Goal: Task Accomplishment & Management: Use online tool/utility

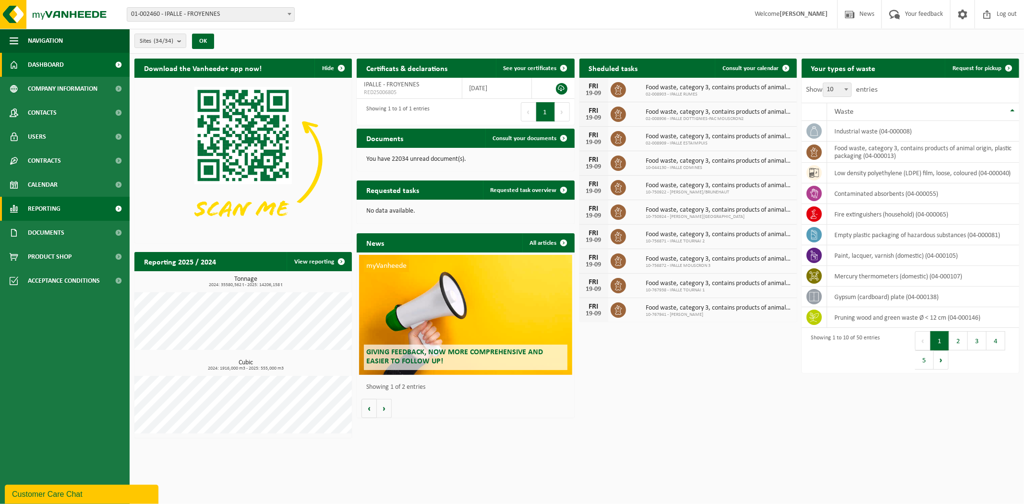
click at [35, 210] on span "Reporting" at bounding box center [44, 209] width 33 height 24
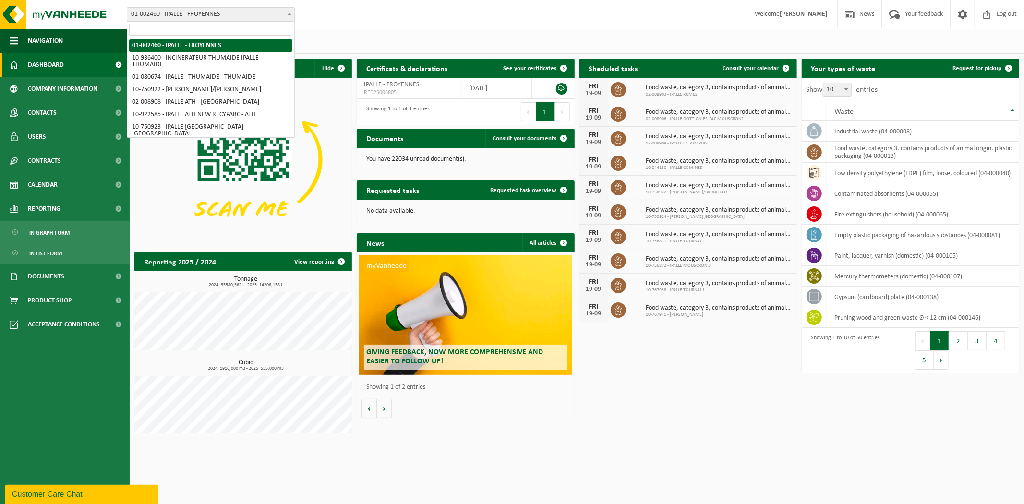
click at [199, 18] on span "01-002460 - IPALLE - FROYENNES" at bounding box center [210, 14] width 167 height 13
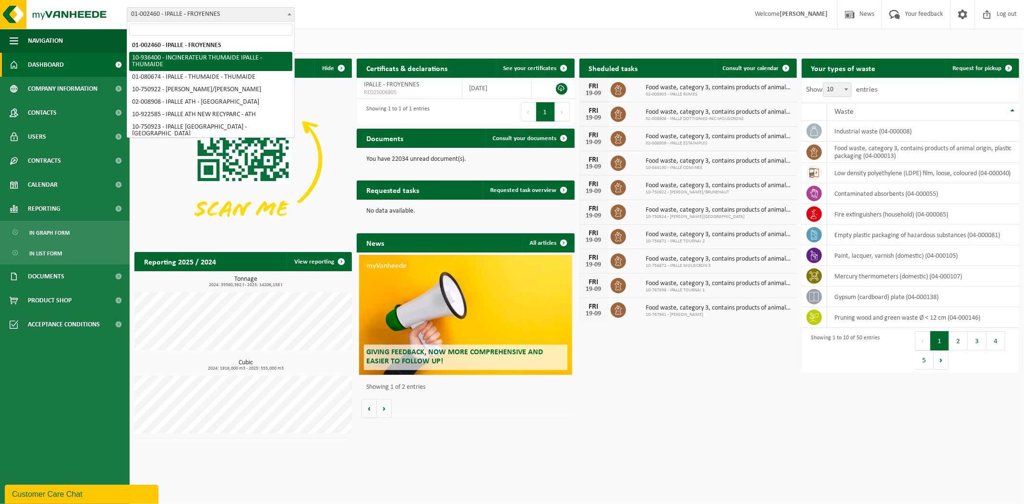
click at [343, 35] on div "Sites (34/34) Select all Deselect all Select the active items IPALLE - FROYENNE…" at bounding box center [577, 41] width 894 height 25
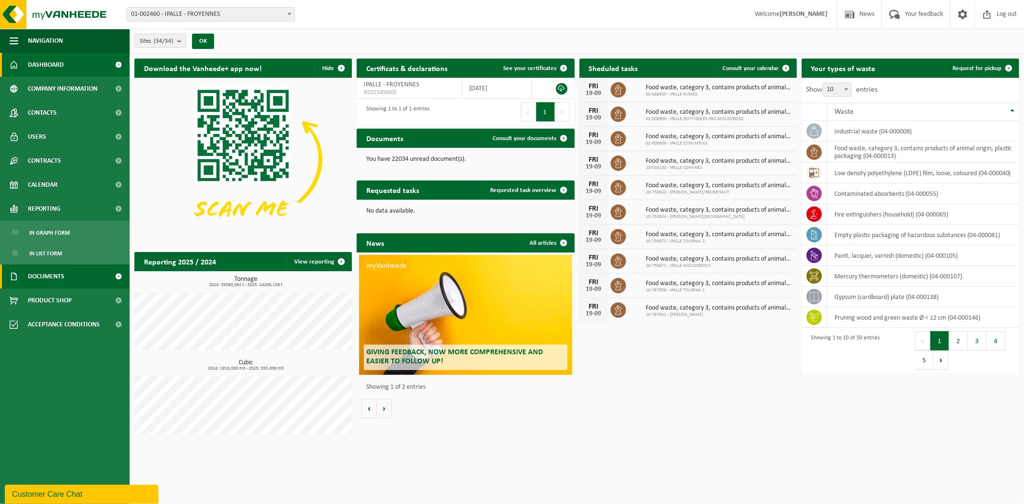
click at [68, 278] on link "Documents" at bounding box center [65, 276] width 130 height 24
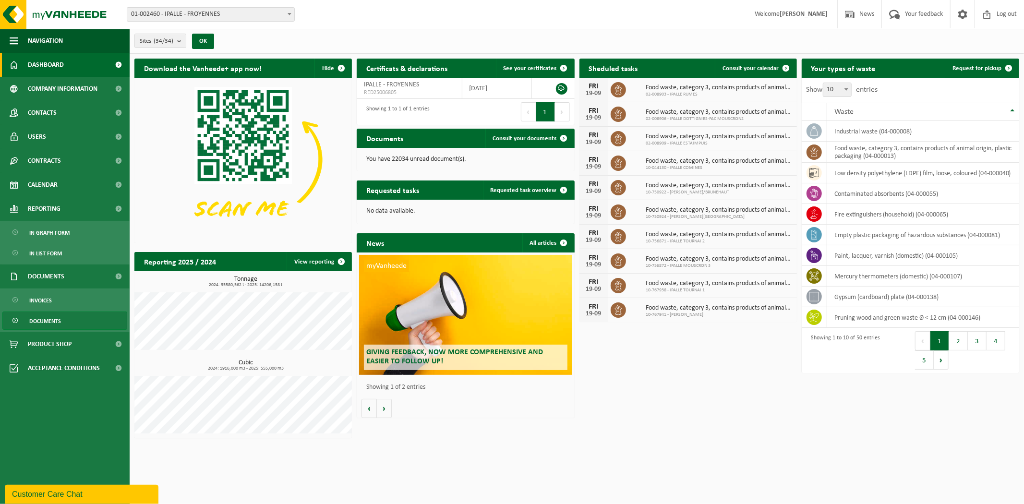
click at [54, 323] on span "Documents" at bounding box center [45, 321] width 32 height 18
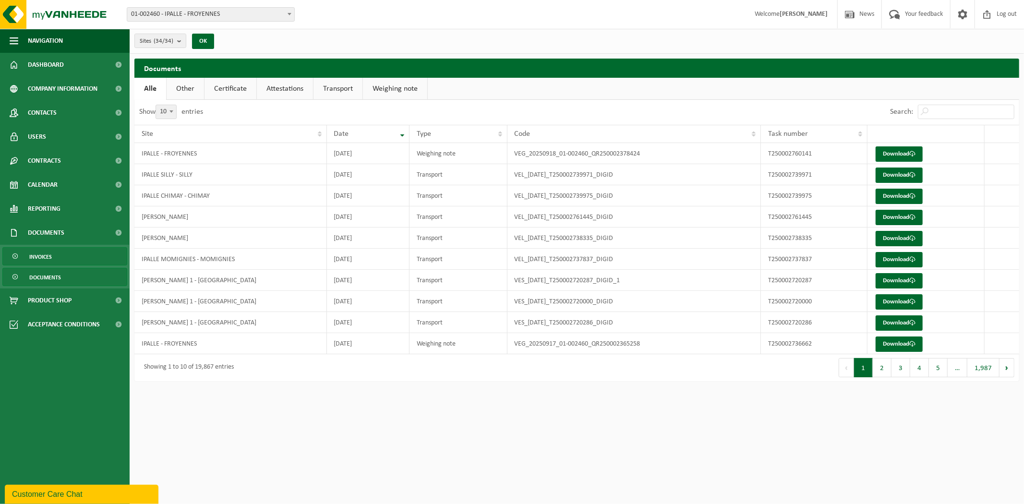
click at [72, 259] on link "Invoices" at bounding box center [64, 256] width 125 height 18
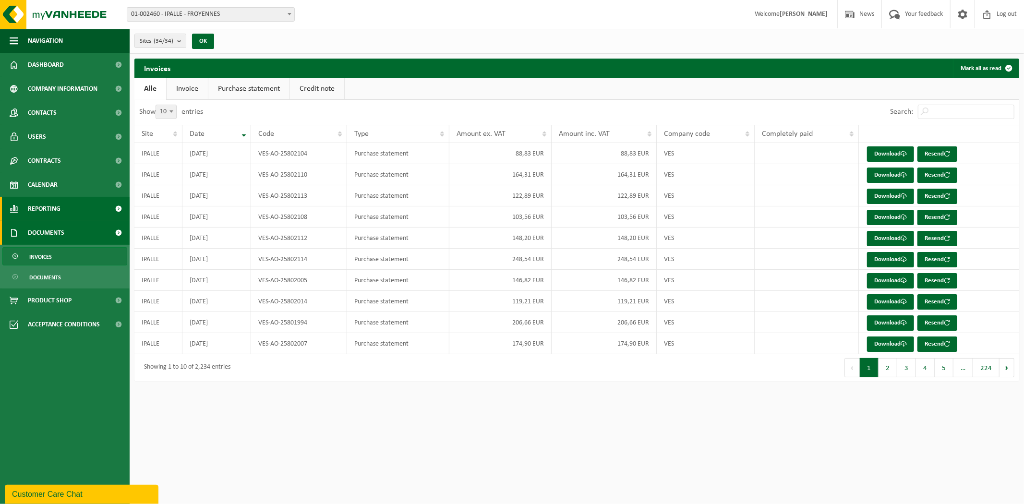
click at [80, 213] on link "Reporting" at bounding box center [65, 209] width 130 height 24
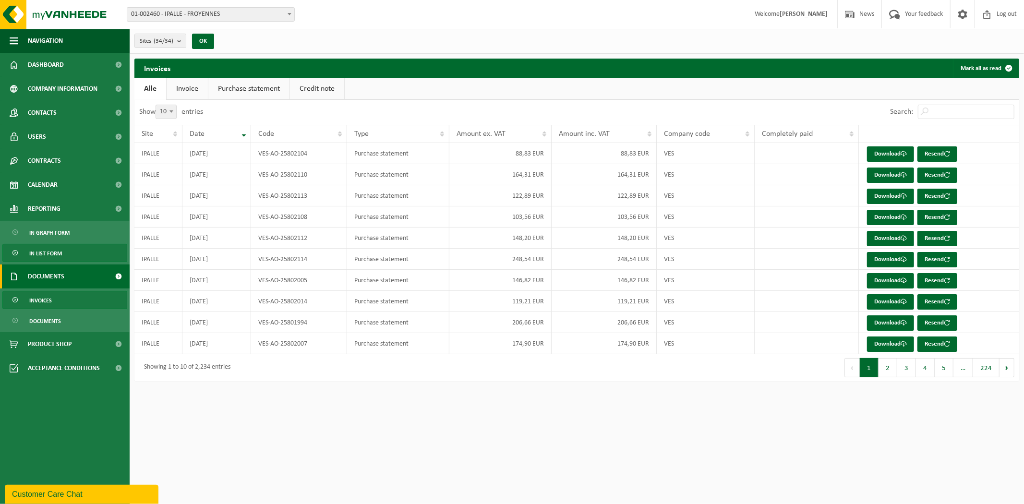
click at [71, 251] on link "In list form" at bounding box center [64, 253] width 125 height 18
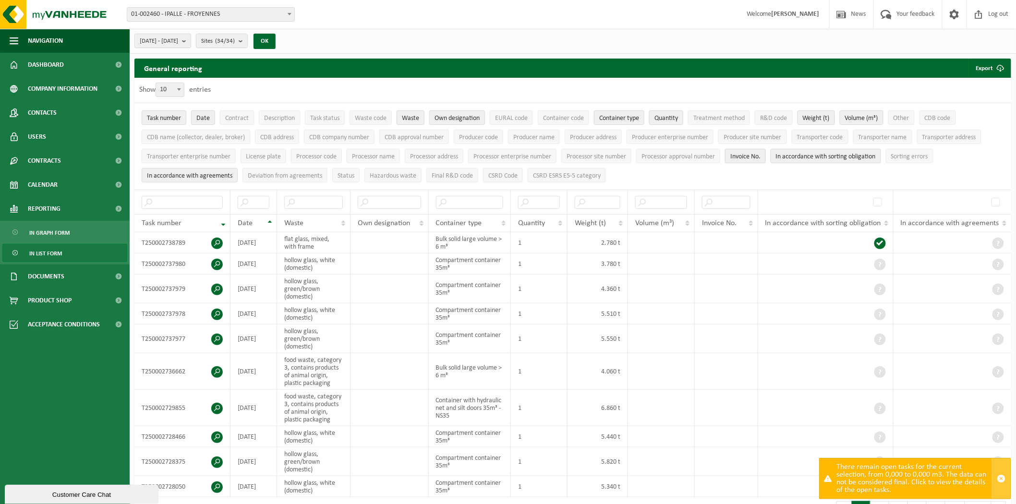
click at [1000, 475] on span "button" at bounding box center [1001, 478] width 9 height 9
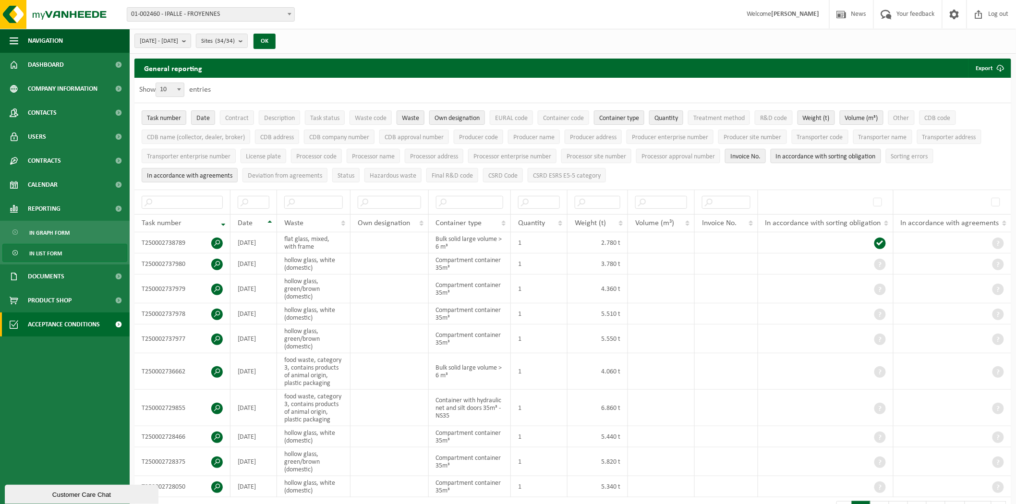
click at [118, 323] on span at bounding box center [119, 324] width 22 height 24
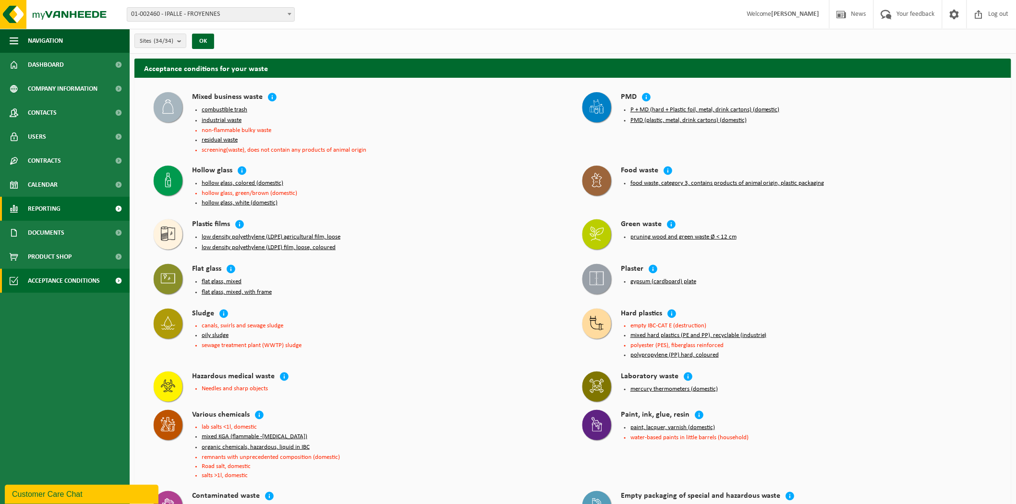
click at [121, 207] on span at bounding box center [119, 209] width 22 height 24
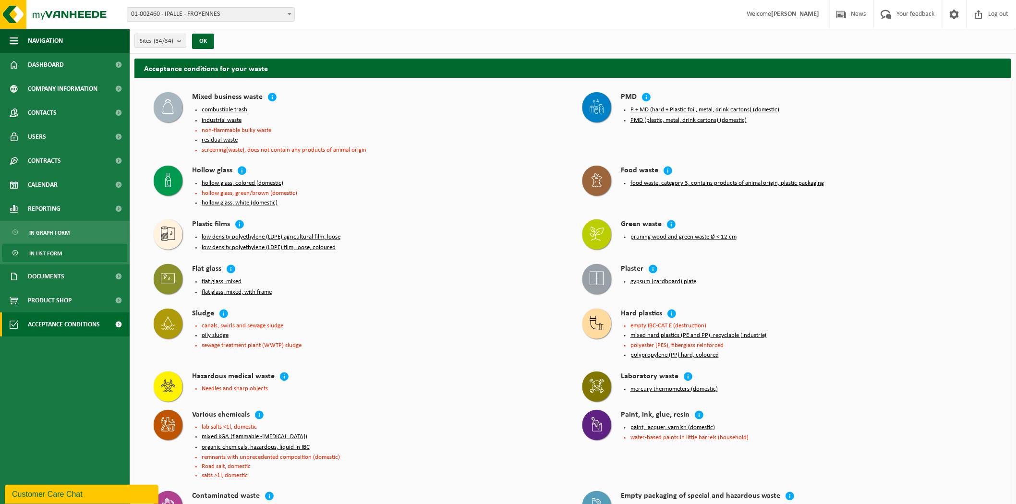
click at [48, 255] on span "In list form" at bounding box center [45, 253] width 33 height 18
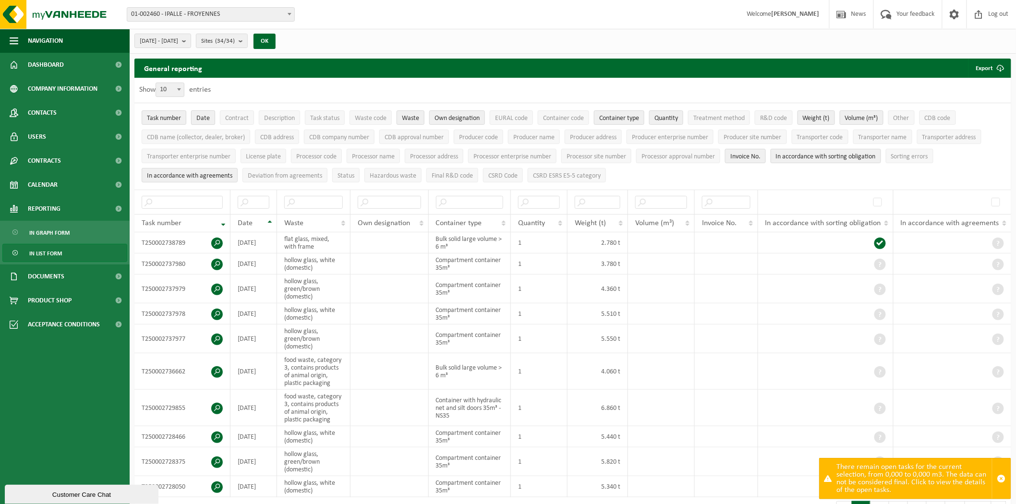
click at [203, 121] on span "Date" at bounding box center [202, 118] width 13 height 7
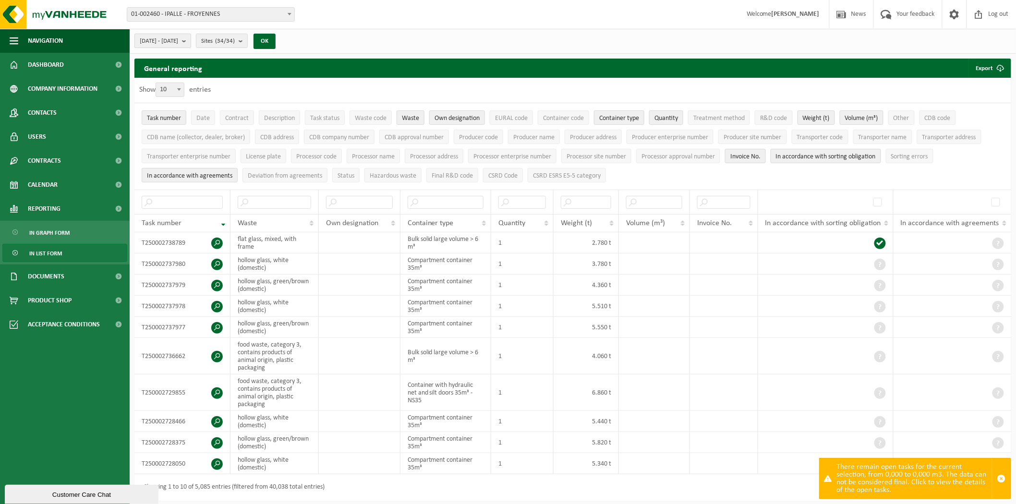
click at [191, 43] on b "submit" at bounding box center [186, 40] width 9 height 13
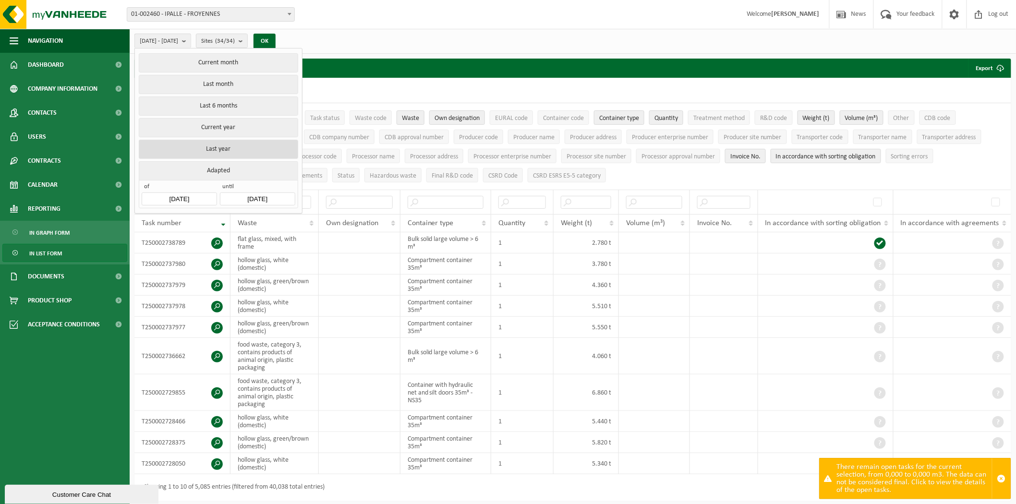
click at [223, 148] on button "Last year" at bounding box center [218, 149] width 159 height 19
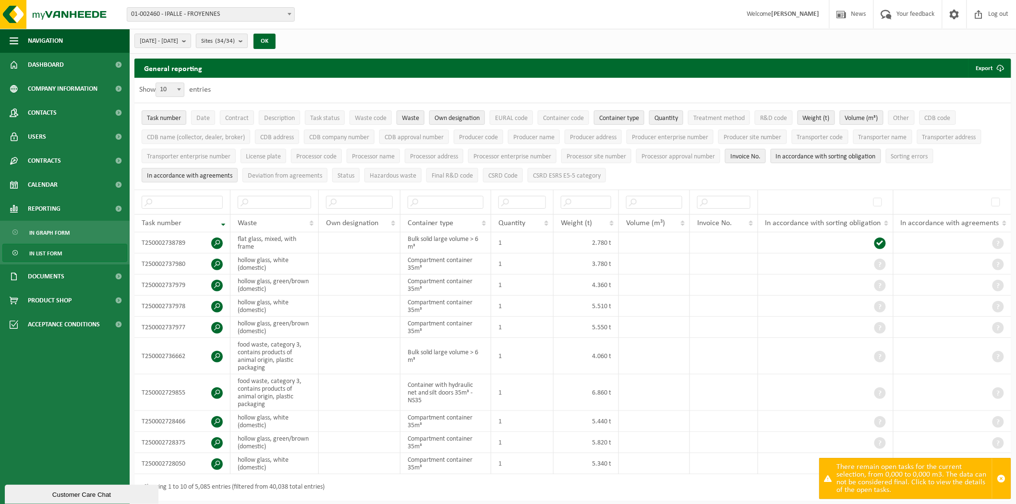
click at [248, 41] on button "Sites (34/34)" at bounding box center [222, 41] width 52 height 14
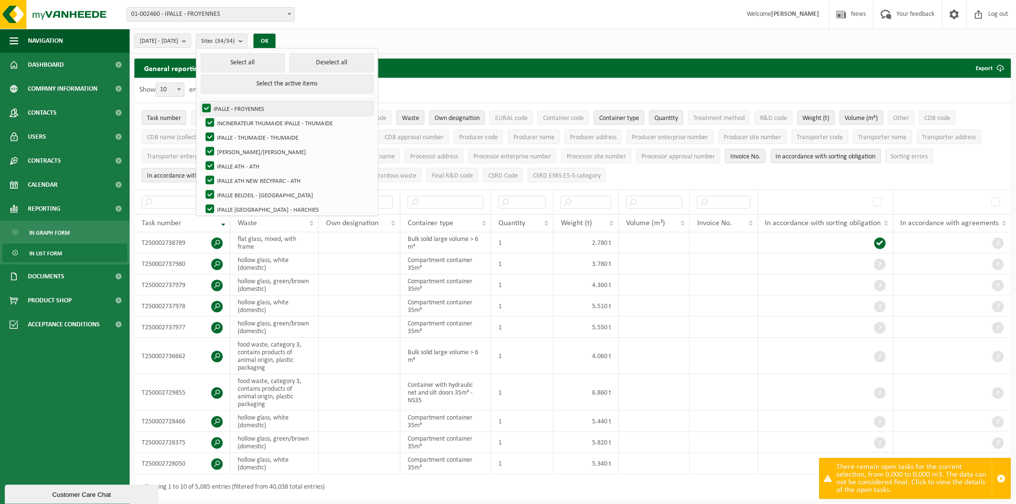
click at [235, 103] on label "IPALLE - FROYENNES" at bounding box center [286, 108] width 173 height 14
click at [199, 101] on input "IPALLE - FROYENNES" at bounding box center [198, 101] width 0 height 0
checkbox input "false"
click at [324, 58] on button "Deselect all" at bounding box center [331, 62] width 84 height 19
checkbox input "false"
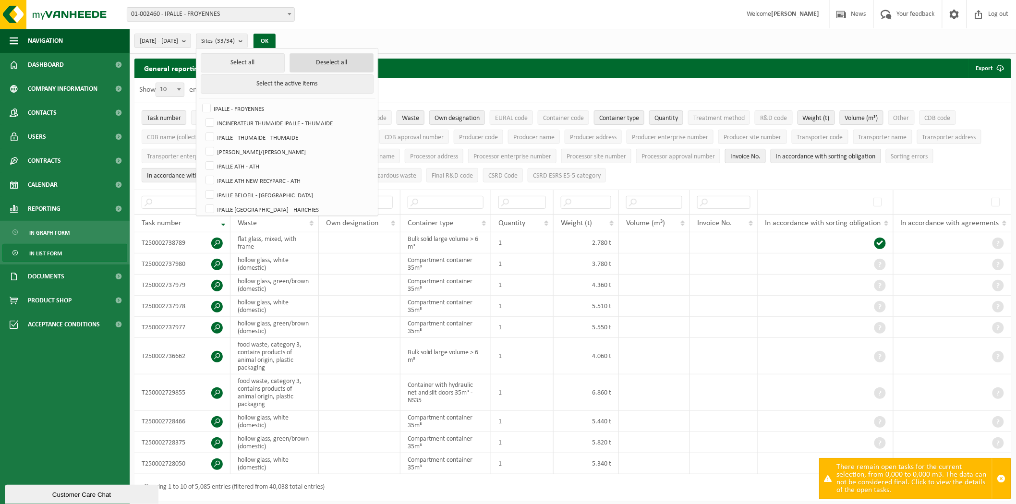
checkbox input "false"
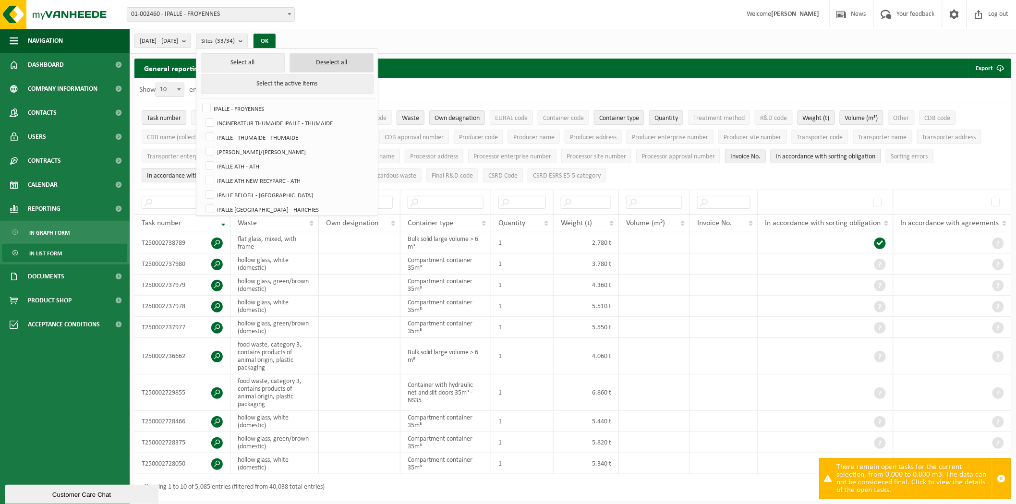
checkbox input "false"
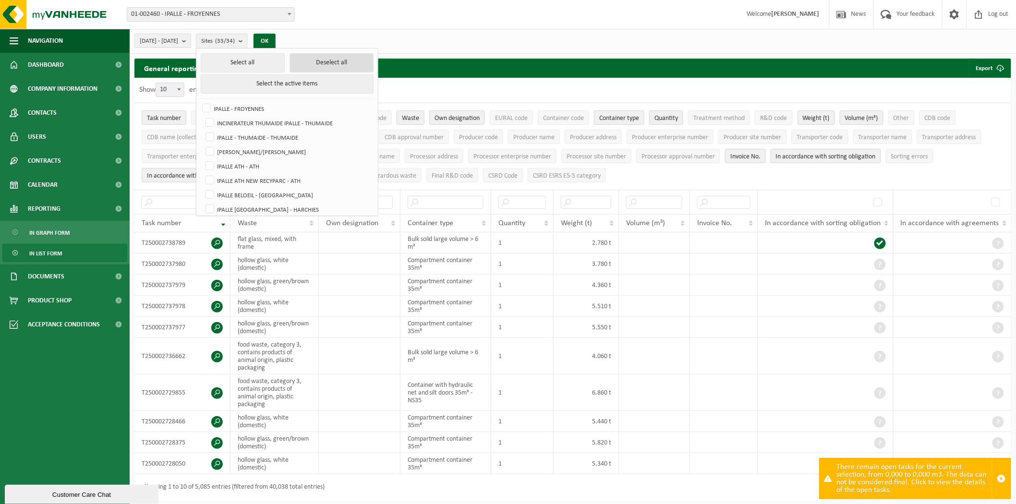
checkbox input "false"
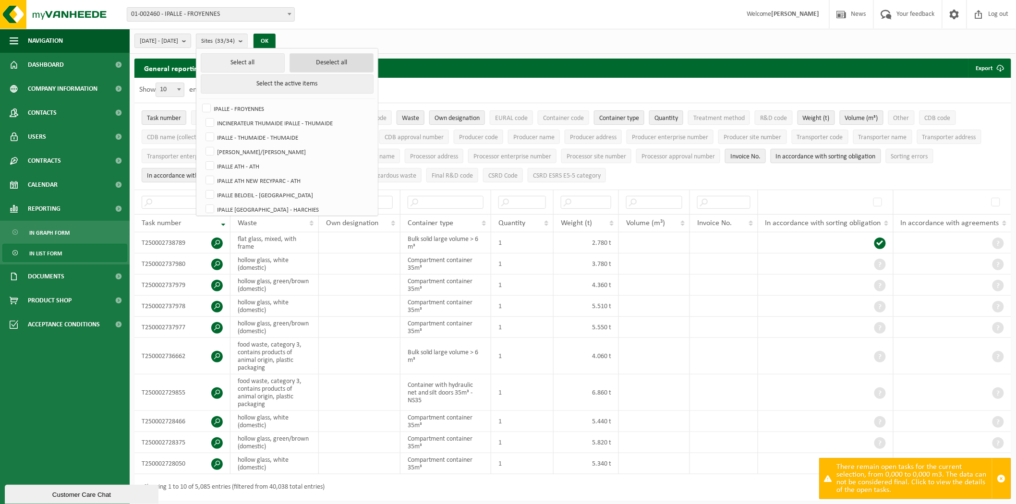
checkbox input "false"
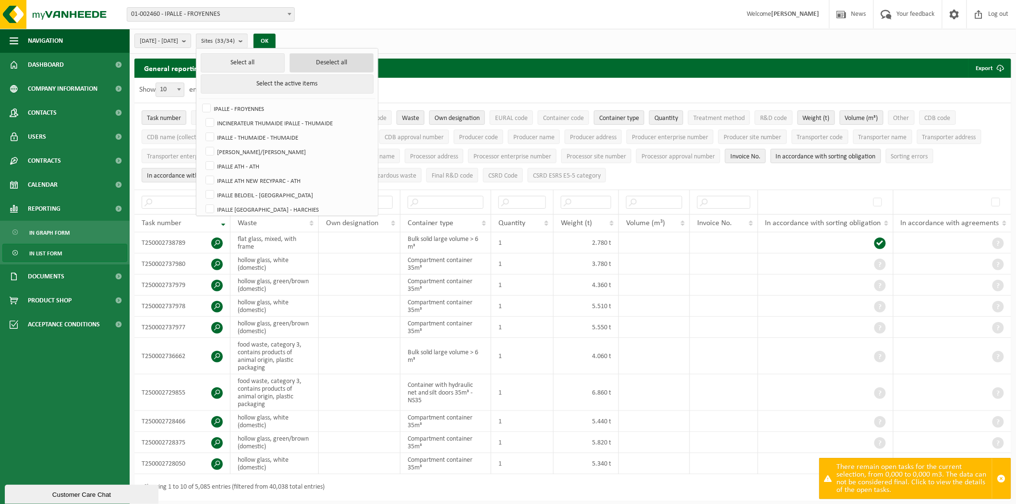
checkbox input "false"
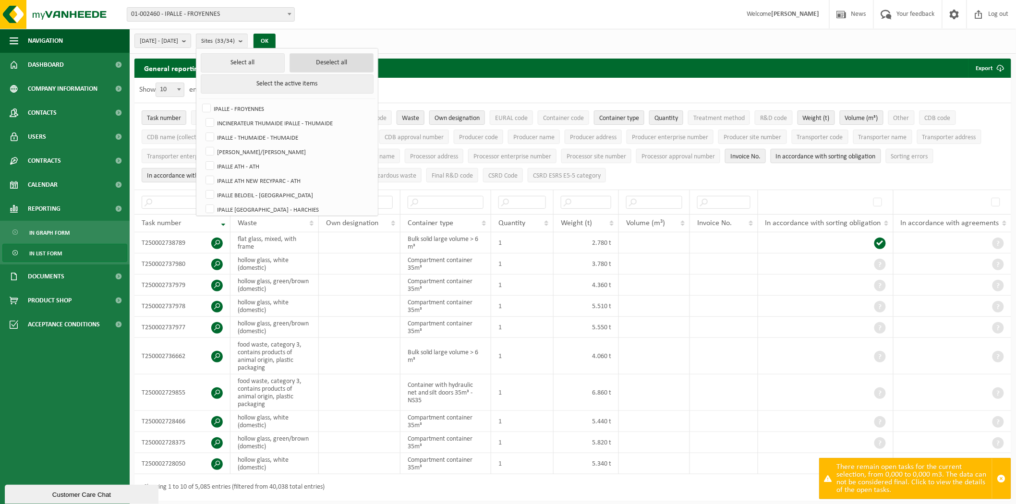
checkbox input "false"
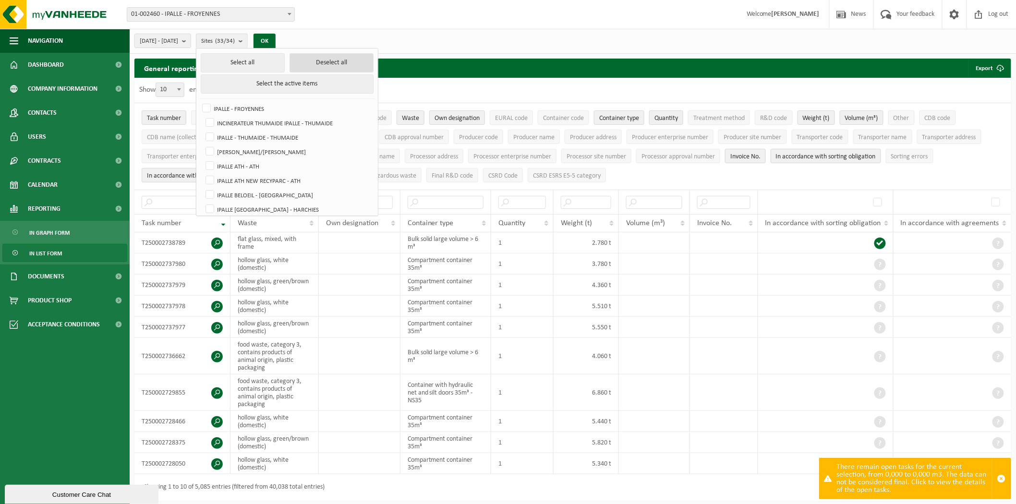
checkbox input "false"
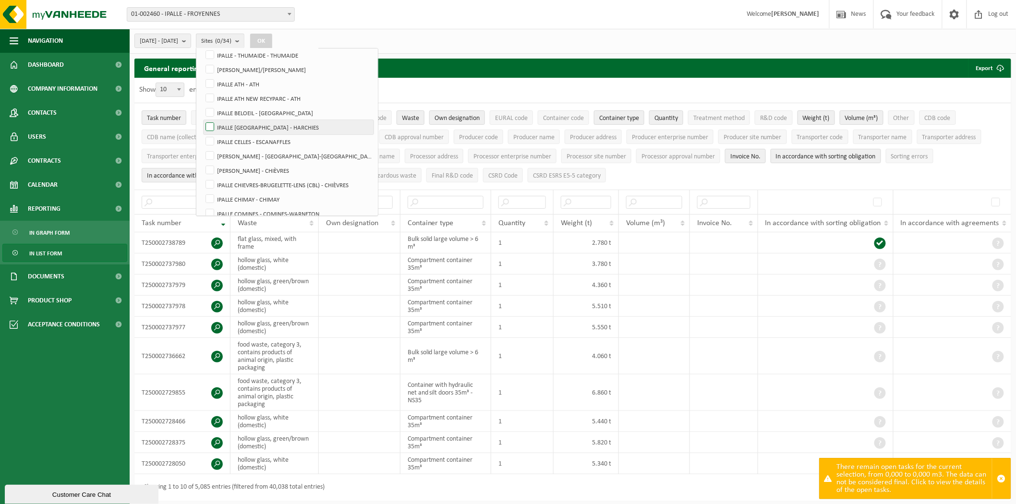
scroll to position [107, 0]
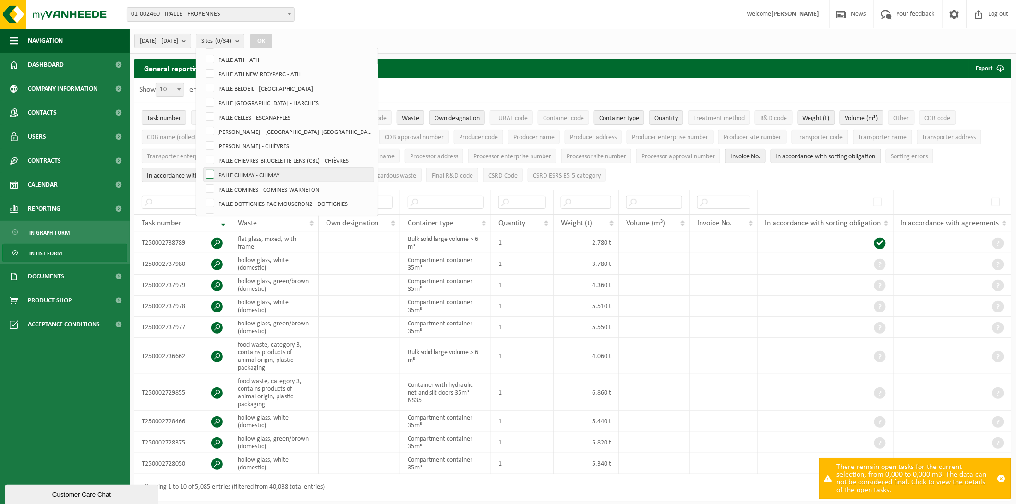
click at [236, 174] on label "IPALLE CHIMAY - CHIMAY" at bounding box center [288, 174] width 170 height 14
click at [202, 167] on input "IPALLE CHIMAY - CHIMAY" at bounding box center [202, 167] width 0 height 0
checkbox input "true"
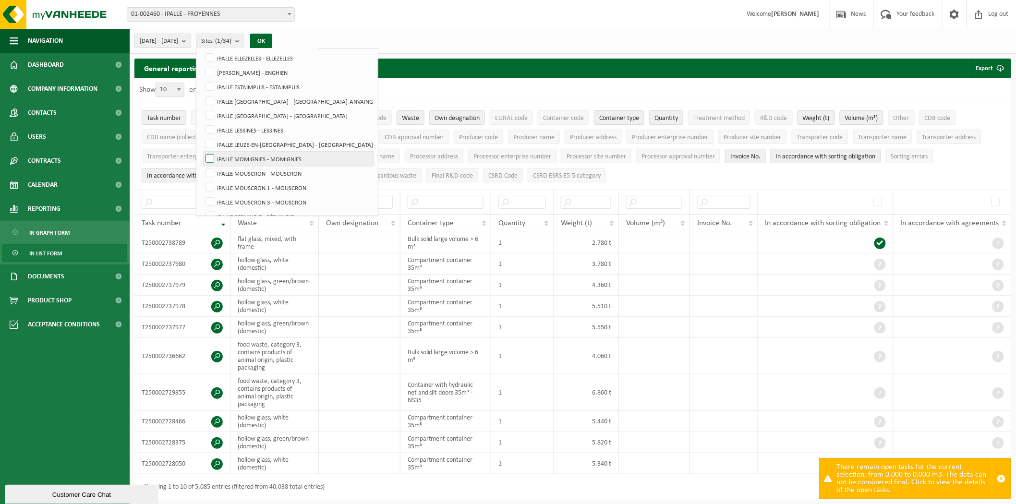
click at [236, 159] on label "IPALLE MOMIGNIES - MOMIGNIES" at bounding box center [288, 159] width 170 height 14
click at [202, 152] on input "IPALLE MOMIGNIES - MOMIGNIES" at bounding box center [202, 151] width 0 height 0
checkbox input "true"
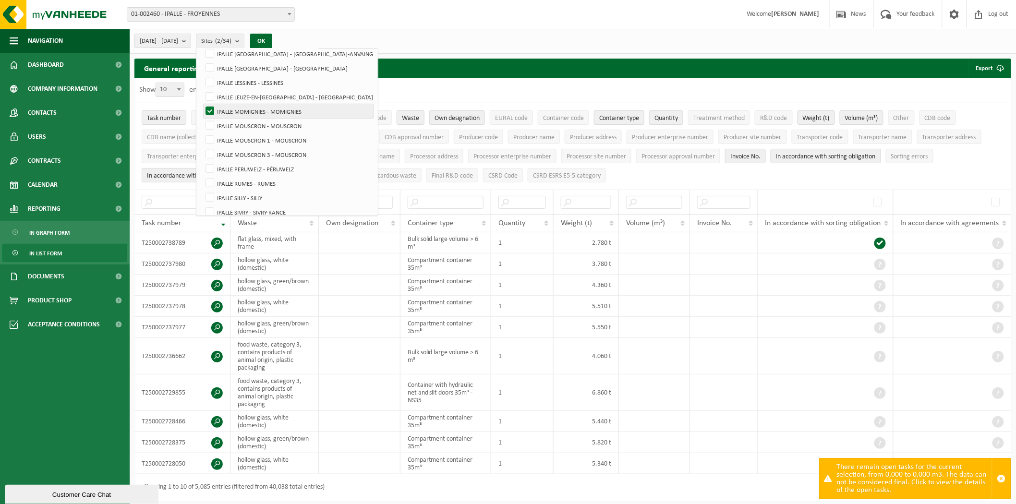
scroll to position [378, 0]
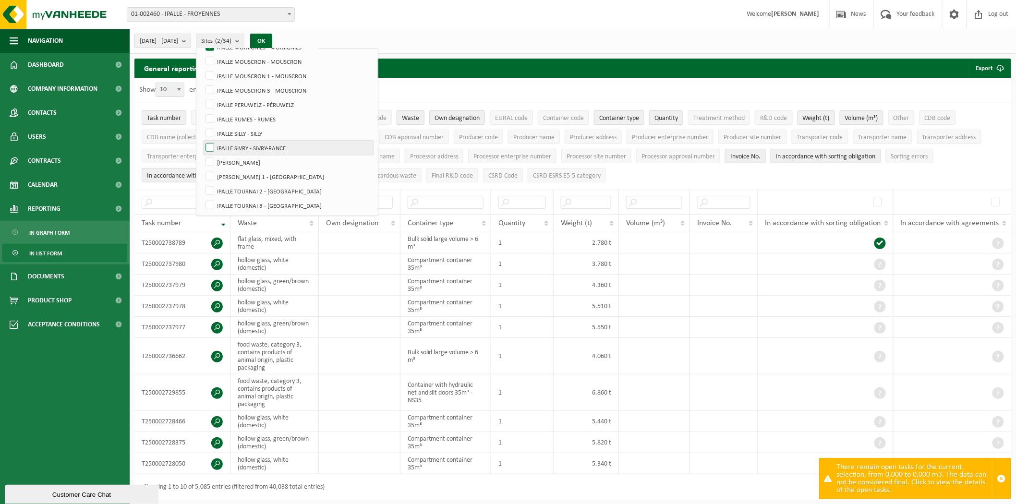
click at [235, 147] on label "IPALLE SIVRY - SIVRY-RANCE" at bounding box center [288, 148] width 170 height 14
click at [202, 141] on input "IPALLE SIVRY - SIVRY-RANCE" at bounding box center [202, 140] width 0 height 0
checkbox input "true"
click at [234, 157] on label "[PERSON_NAME]" at bounding box center [288, 162] width 170 height 14
click at [202, 155] on input "[PERSON_NAME]" at bounding box center [202, 155] width 0 height 0
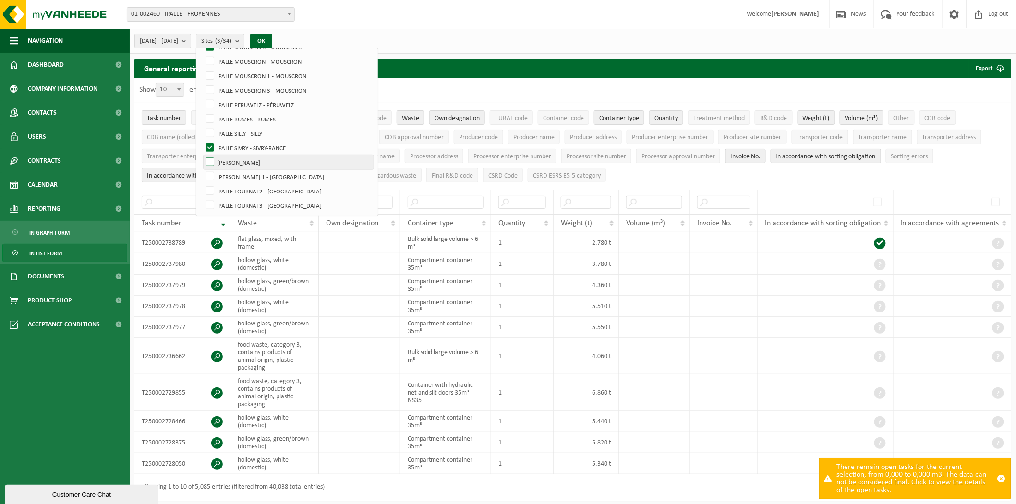
checkbox input "true"
click at [272, 38] on button "OK" at bounding box center [261, 41] width 22 height 15
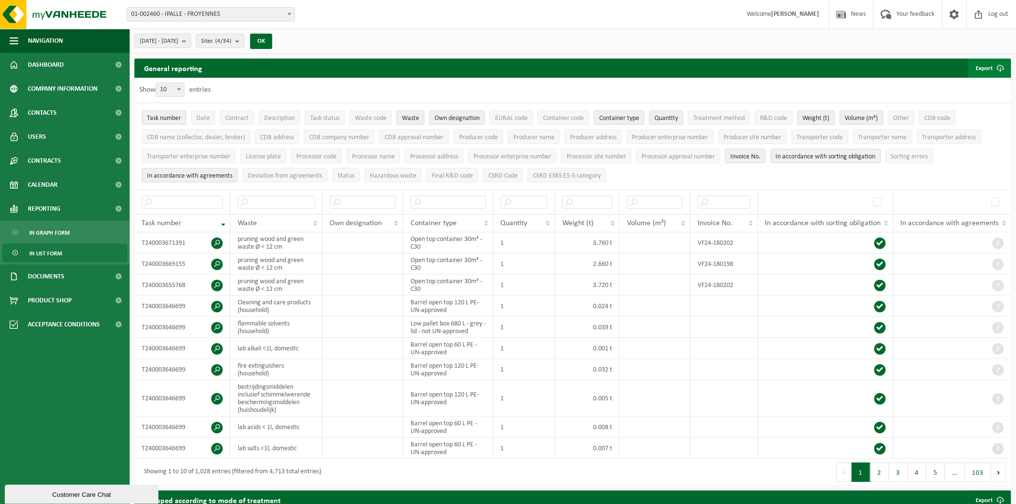
click at [990, 73] on button "Export" at bounding box center [989, 68] width 42 height 19
click at [986, 90] on link "Only my selection" at bounding box center [975, 87] width 68 height 19
click at [951, 109] on link "All available columns" at bounding box center [975, 106] width 68 height 19
click at [906, 66] on div "General reporting Export Only my selection All available columns" at bounding box center [572, 68] width 876 height 19
click at [953, 12] on span at bounding box center [954, 14] width 14 height 28
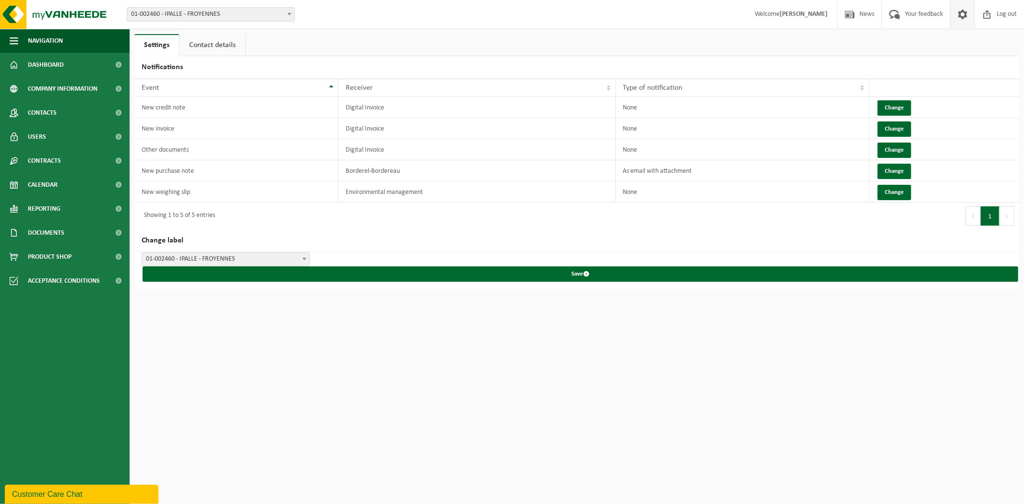
click at [788, 14] on strong "[PERSON_NAME]" at bounding box center [803, 14] width 48 height 7
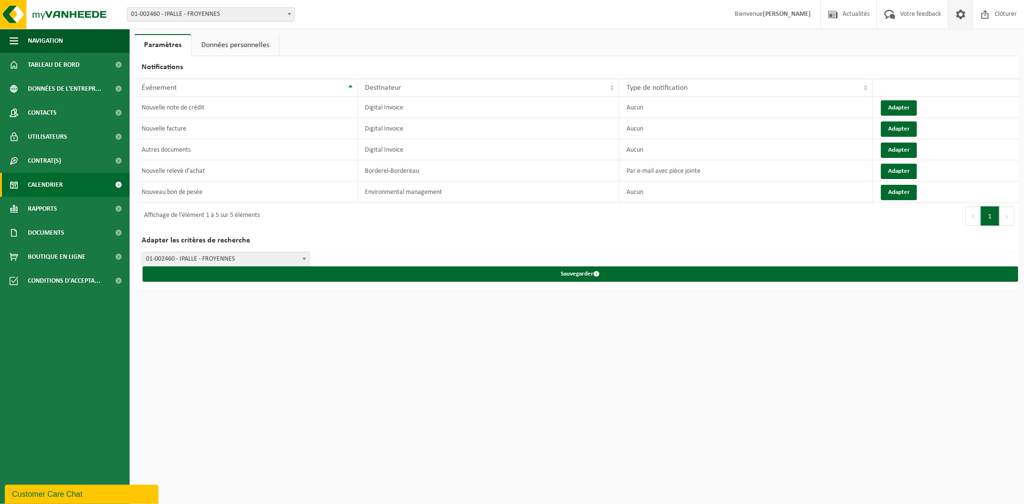
click at [57, 185] on span "Calendrier" at bounding box center [45, 185] width 35 height 24
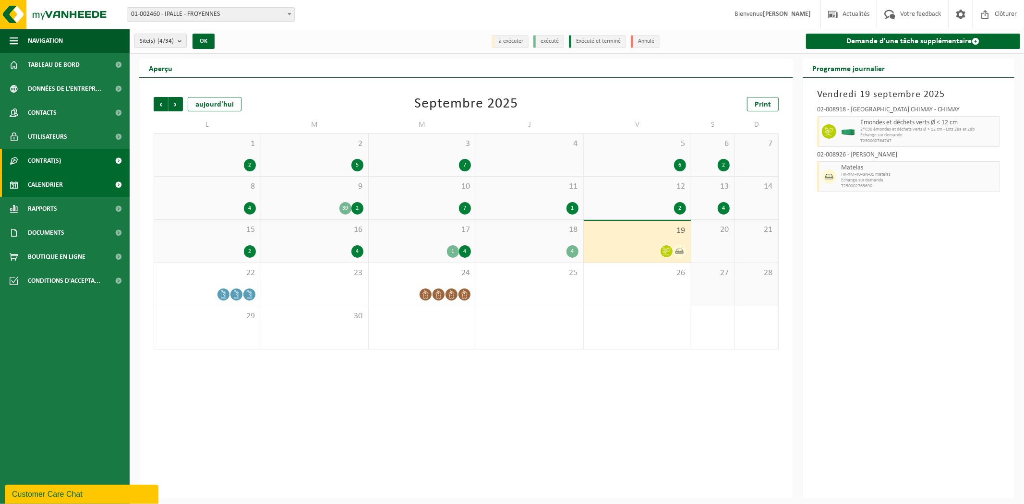
click at [60, 153] on span "Contrat(s)" at bounding box center [44, 161] width 33 height 24
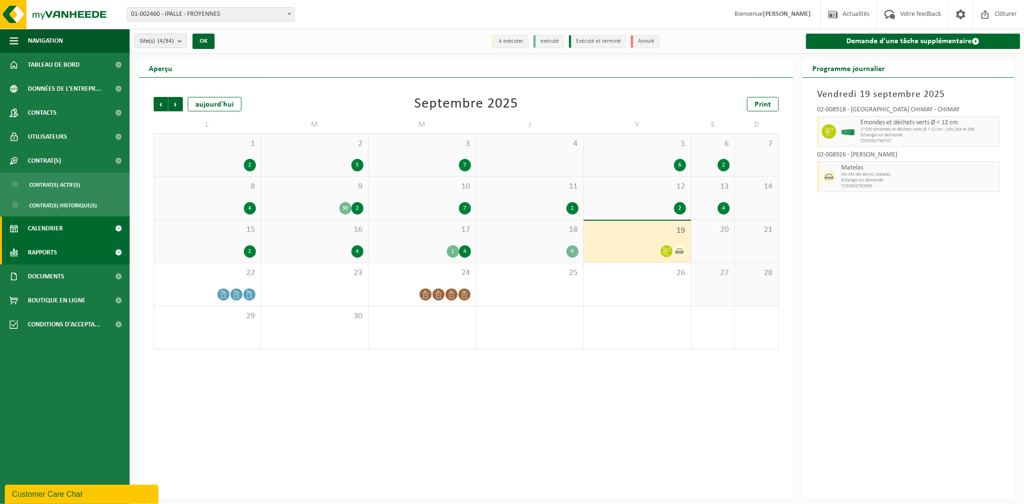
click at [73, 252] on link "Rapports" at bounding box center [65, 252] width 130 height 24
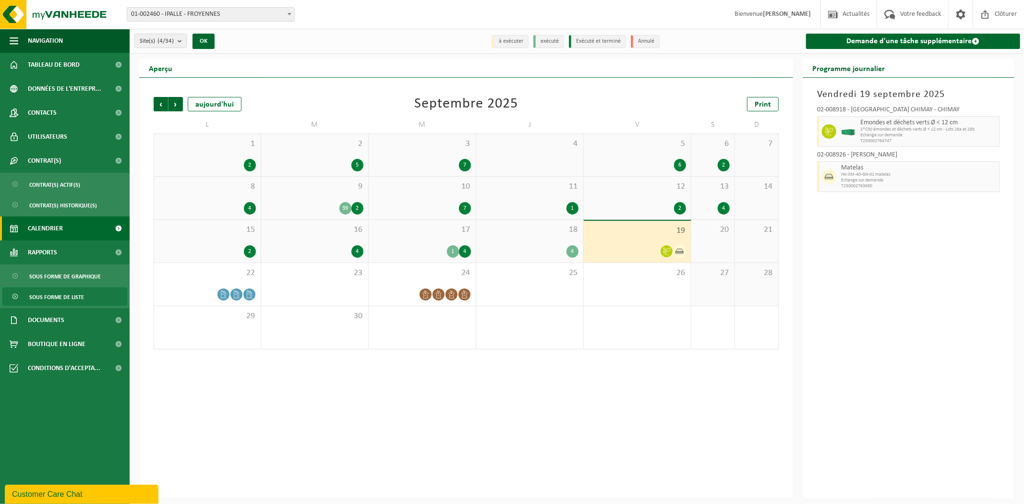
click at [75, 300] on span "Sous forme de liste" at bounding box center [56, 297] width 55 height 18
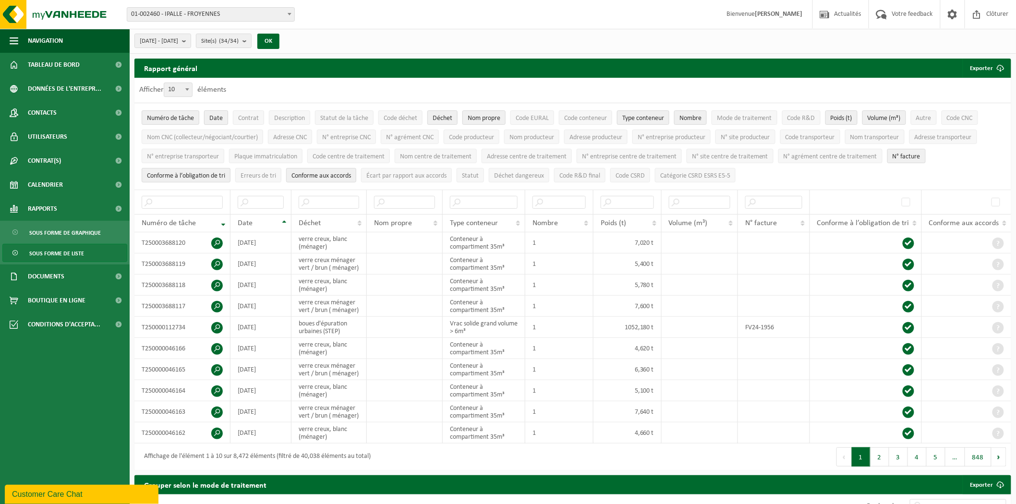
click at [214, 118] on span "Date" at bounding box center [215, 118] width 13 height 7
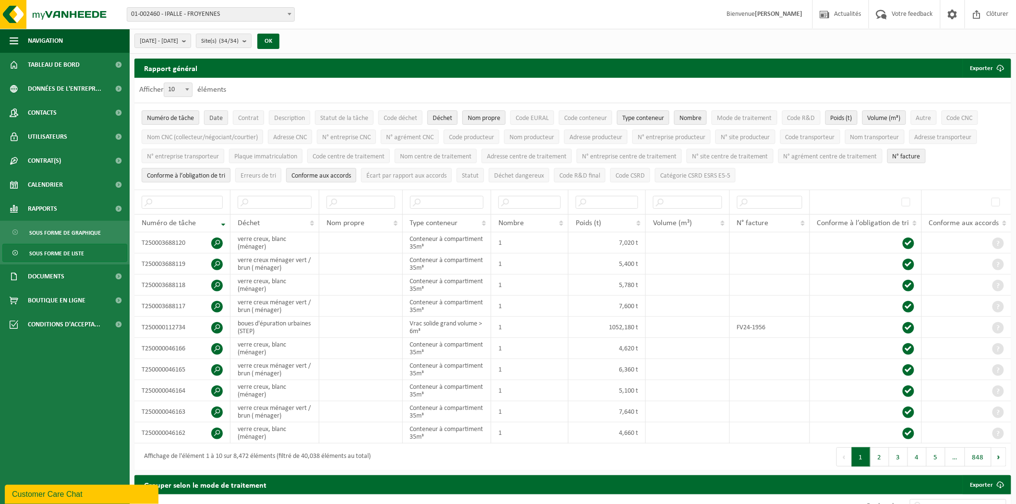
click at [217, 118] on span "Date" at bounding box center [215, 118] width 13 height 7
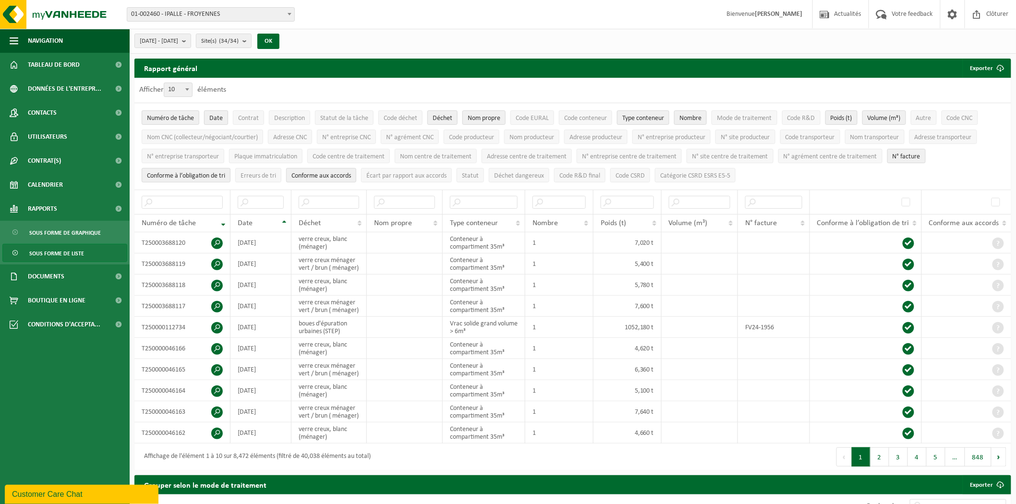
click at [217, 118] on span "Date" at bounding box center [215, 118] width 13 height 7
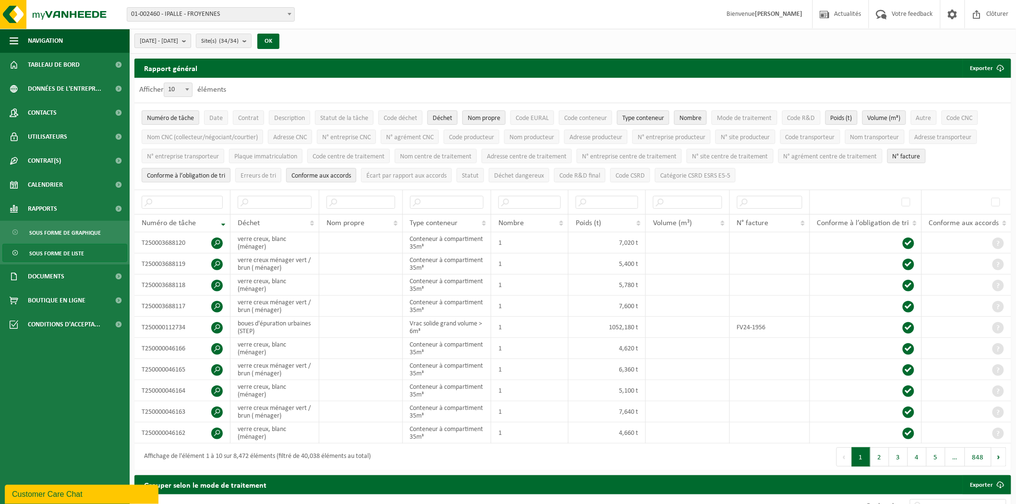
click at [191, 41] on b "submit" at bounding box center [186, 40] width 9 height 13
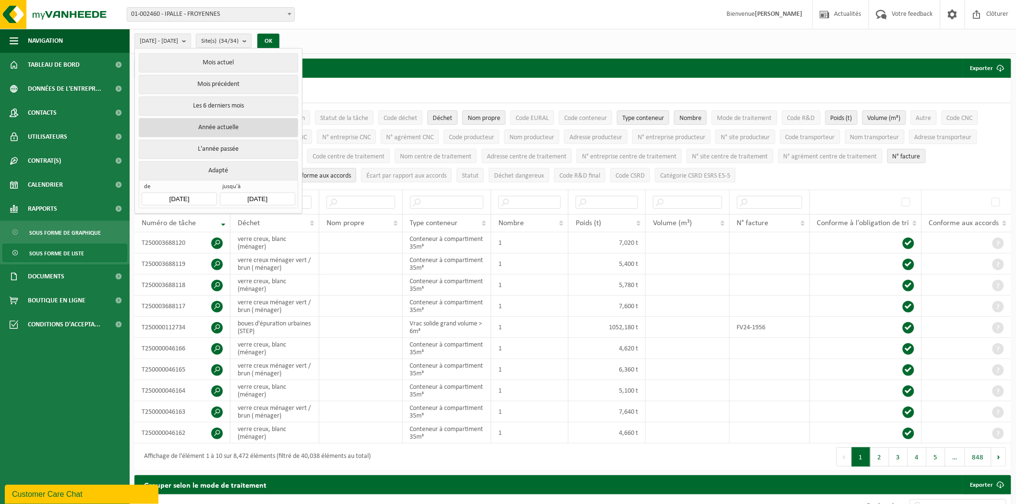
click at [230, 132] on button "Année actuelle" at bounding box center [218, 127] width 159 height 19
type input "[DATE]"
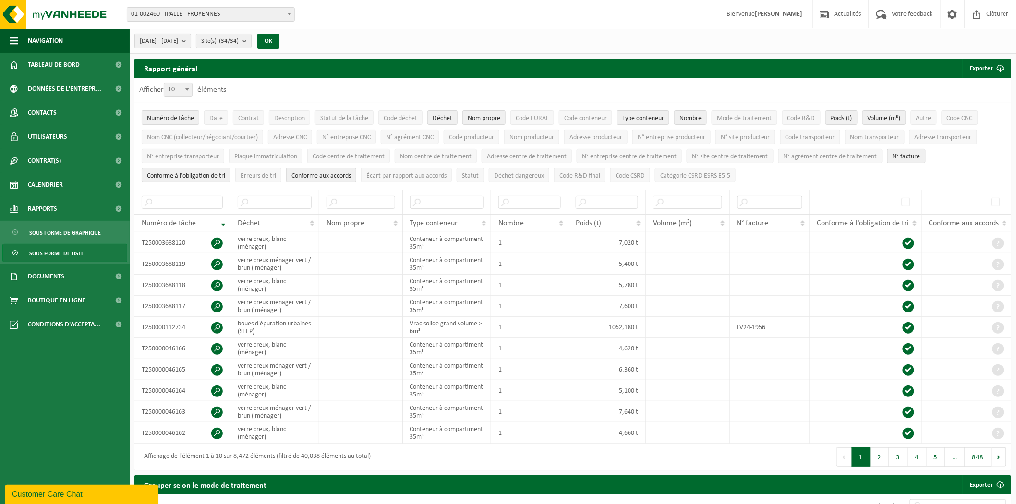
click at [191, 39] on b "submit" at bounding box center [186, 40] width 9 height 13
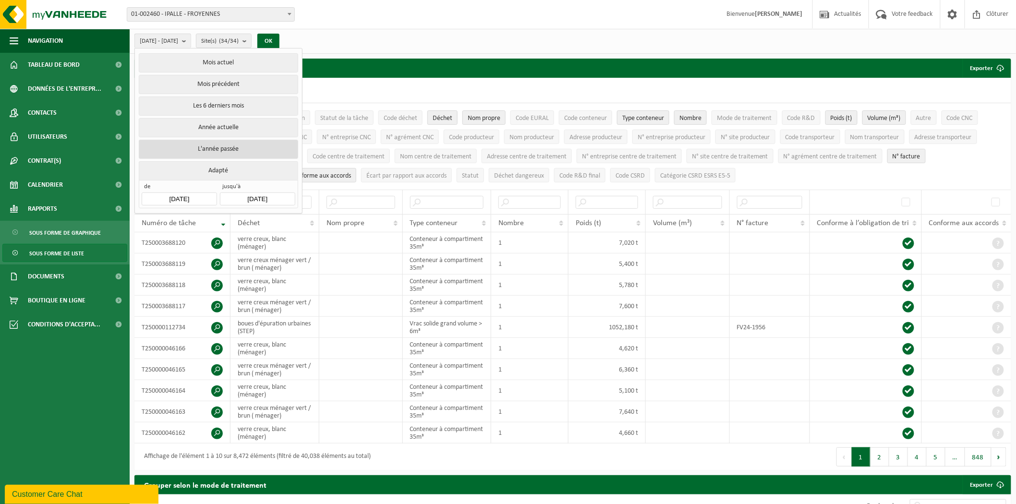
click at [223, 143] on button "L'année passée" at bounding box center [218, 149] width 159 height 19
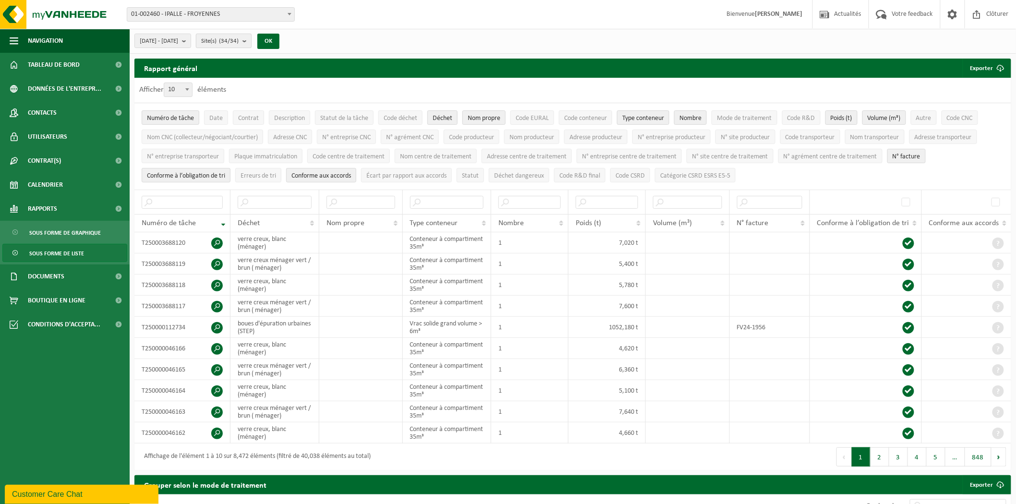
click at [251, 38] on b "submit" at bounding box center [246, 40] width 9 height 13
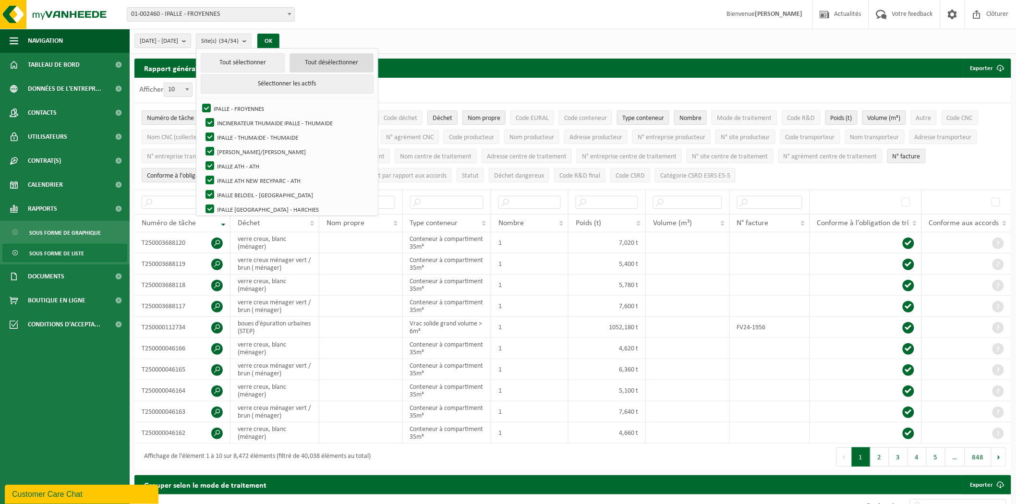
click at [310, 62] on button "Tout désélectionner" at bounding box center [331, 62] width 84 height 19
checkbox input "false"
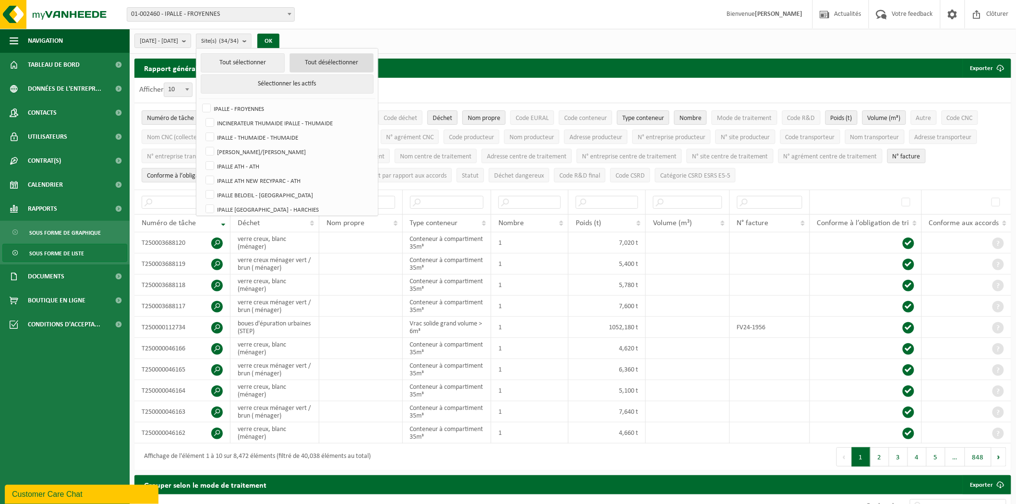
checkbox input "false"
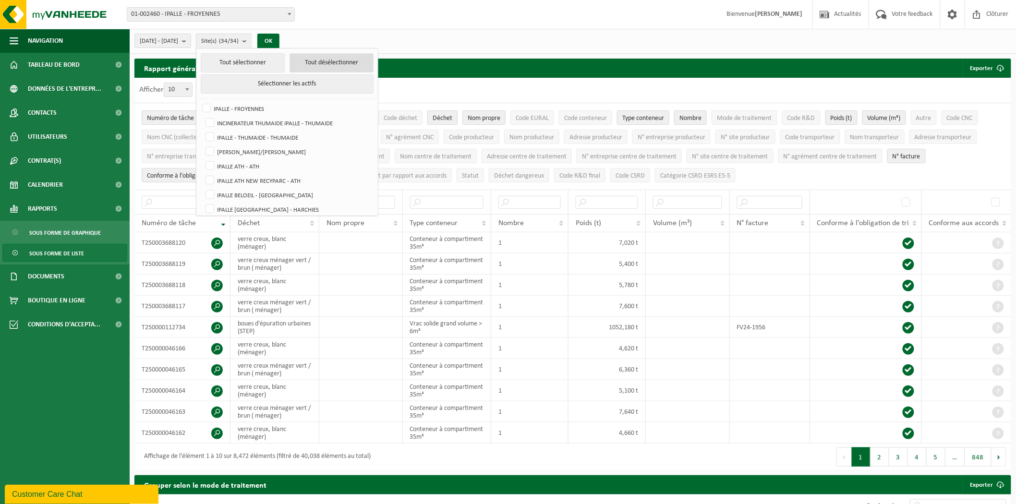
checkbox input "false"
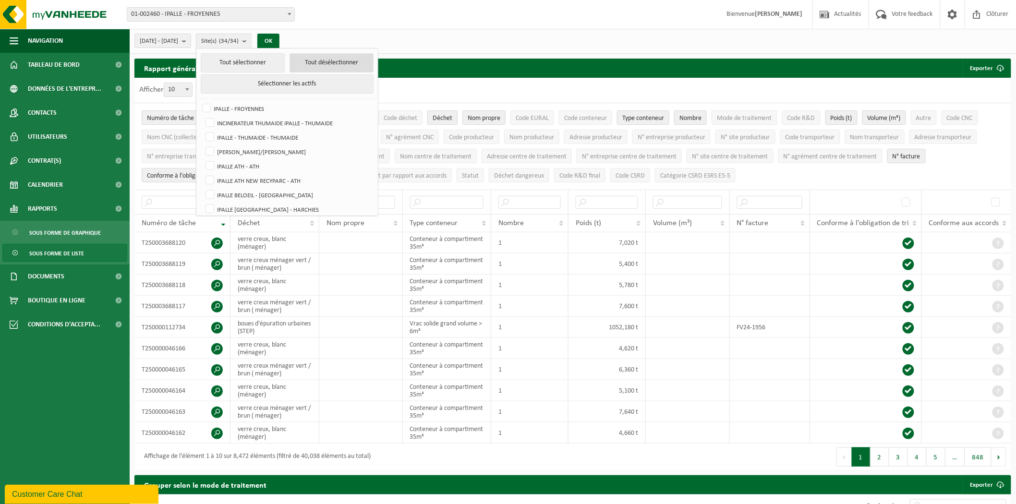
checkbox input "false"
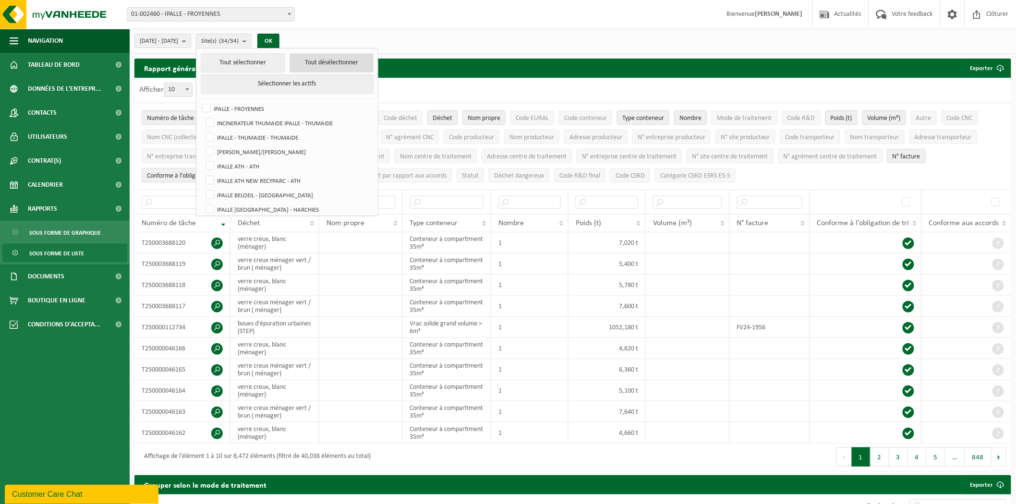
checkbox input "false"
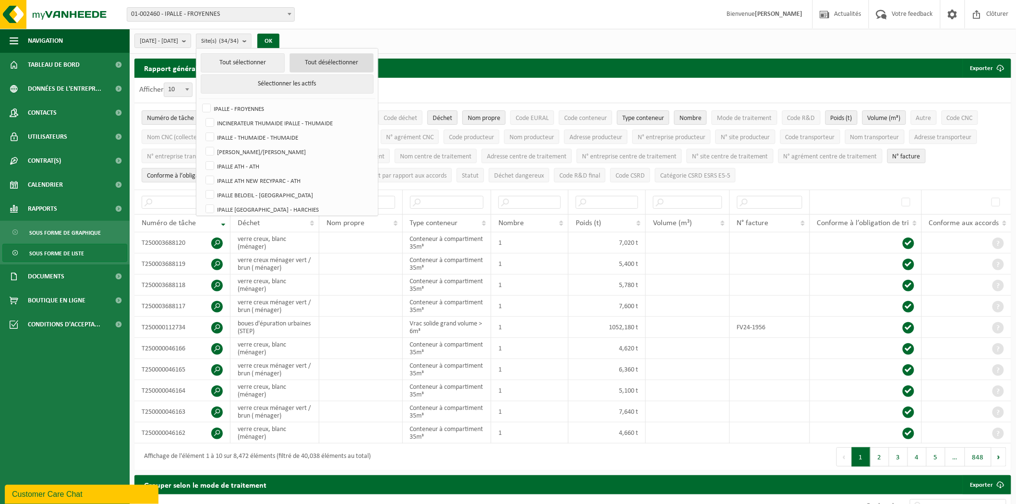
checkbox input "false"
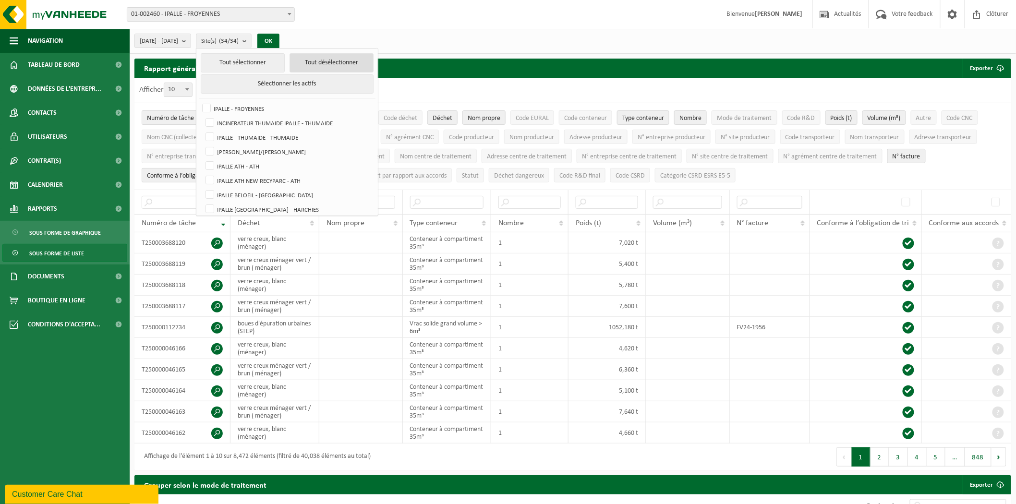
checkbox input "false"
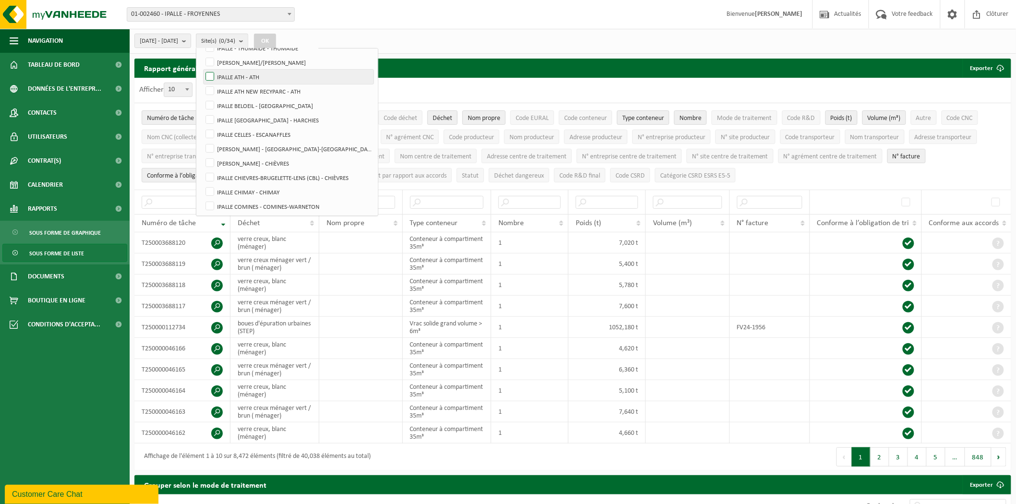
scroll to position [107, 0]
click at [233, 170] on label "IPALLE CHIMAY - CHIMAY" at bounding box center [288, 174] width 170 height 14
click at [202, 167] on input "IPALLE CHIMAY - CHIMAY" at bounding box center [202, 167] width 0 height 0
checkbox input "true"
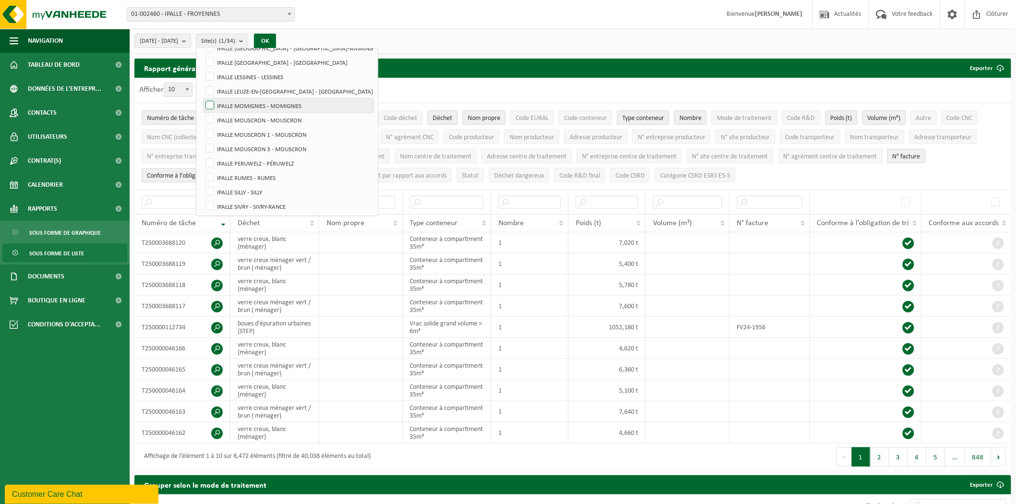
click at [234, 106] on label "IPALLE MOMIGNIES - MOMIGNIES" at bounding box center [288, 105] width 170 height 14
click at [202, 98] on input "IPALLE MOMIGNIES - MOMIGNIES" at bounding box center [202, 98] width 0 height 0
checkbox input "true"
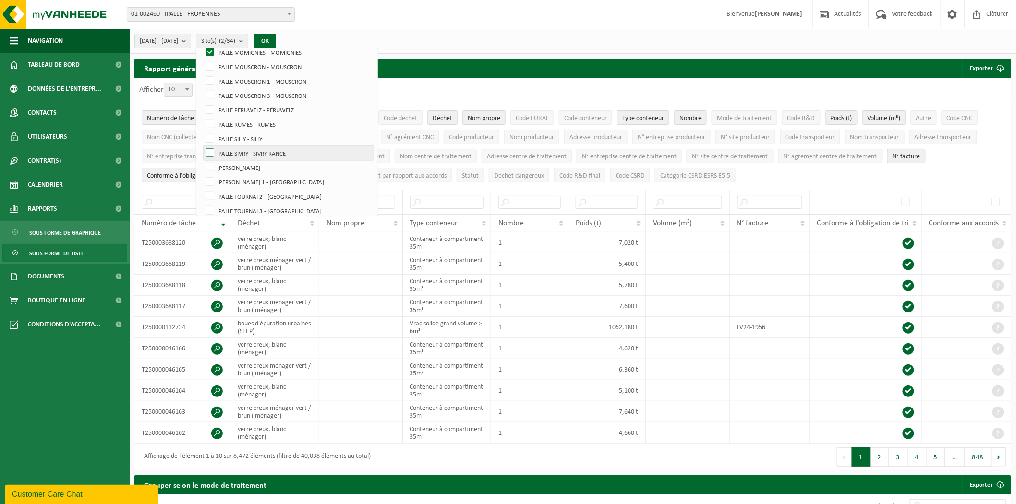
click at [235, 155] on label "IPALLE SIVRY - SIVRY-RANCE" at bounding box center [288, 153] width 170 height 14
click at [202, 146] on input "IPALLE SIVRY - SIVRY-RANCE" at bounding box center [202, 145] width 0 height 0
checkbox input "true"
click at [237, 165] on label "[PERSON_NAME]" at bounding box center [288, 167] width 170 height 14
click at [202, 160] on input "[PERSON_NAME]" at bounding box center [202, 160] width 0 height 0
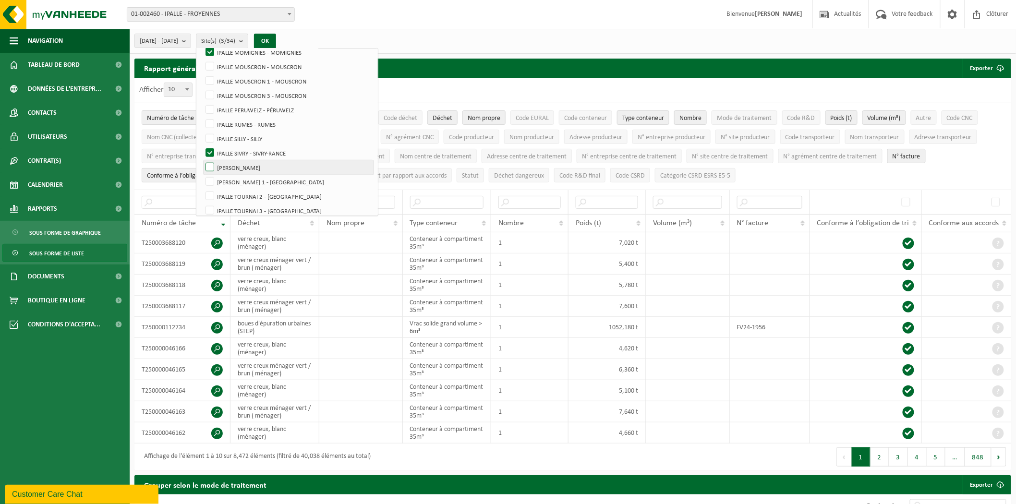
checkbox input "true"
click at [276, 39] on button "OK" at bounding box center [265, 41] width 22 height 15
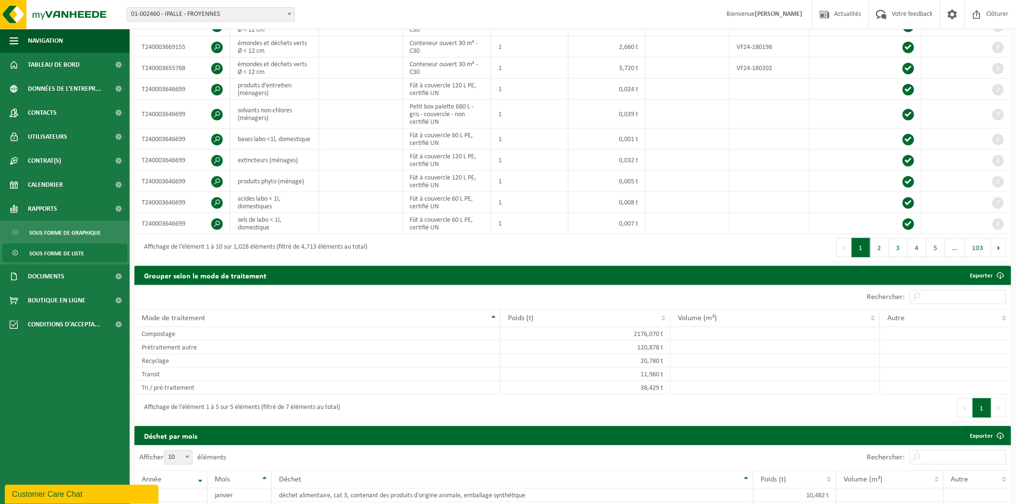
scroll to position [0, 0]
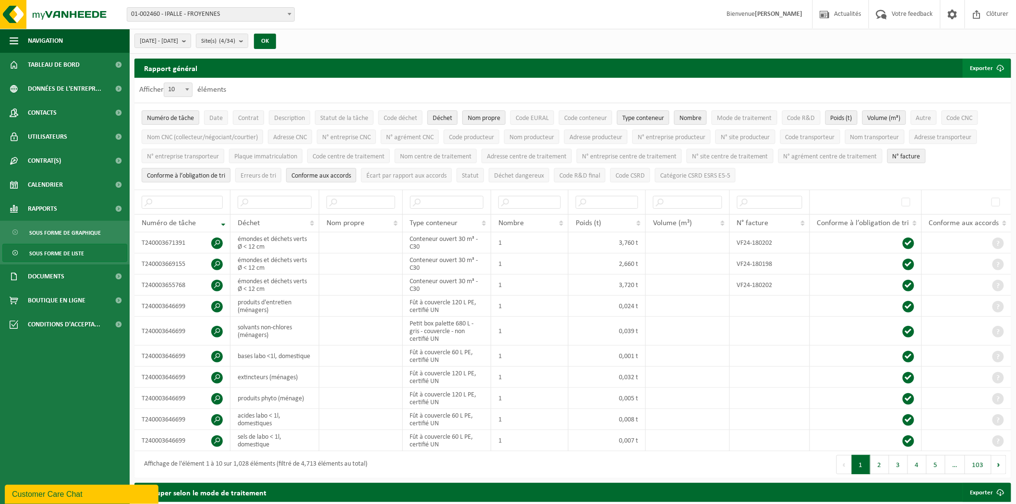
click at [989, 67] on button "Exporter" at bounding box center [986, 68] width 48 height 19
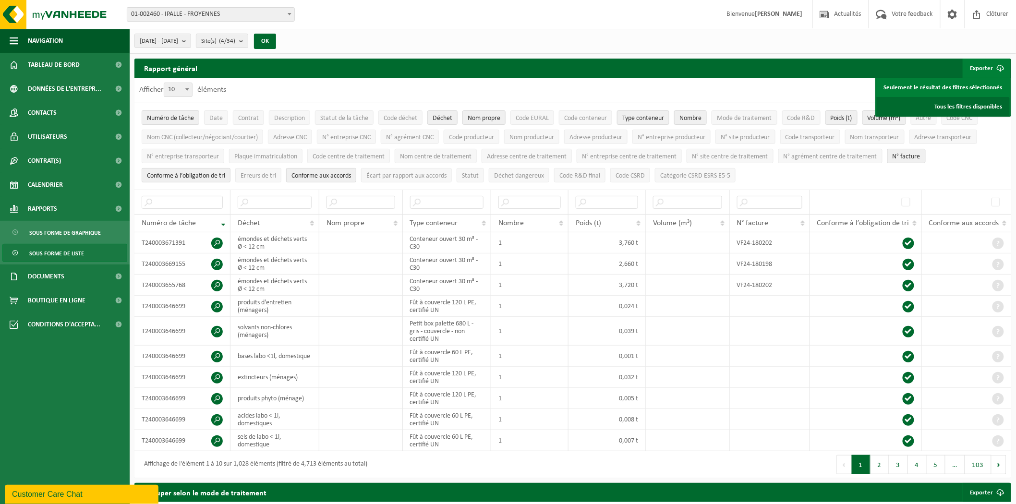
click at [956, 107] on link "Tous les filtres disponibles" at bounding box center [942, 106] width 133 height 19
click at [969, 104] on link "Tous les filtres disponibles" at bounding box center [942, 106] width 133 height 19
